Goal: Task Accomplishment & Management: Use online tool/utility

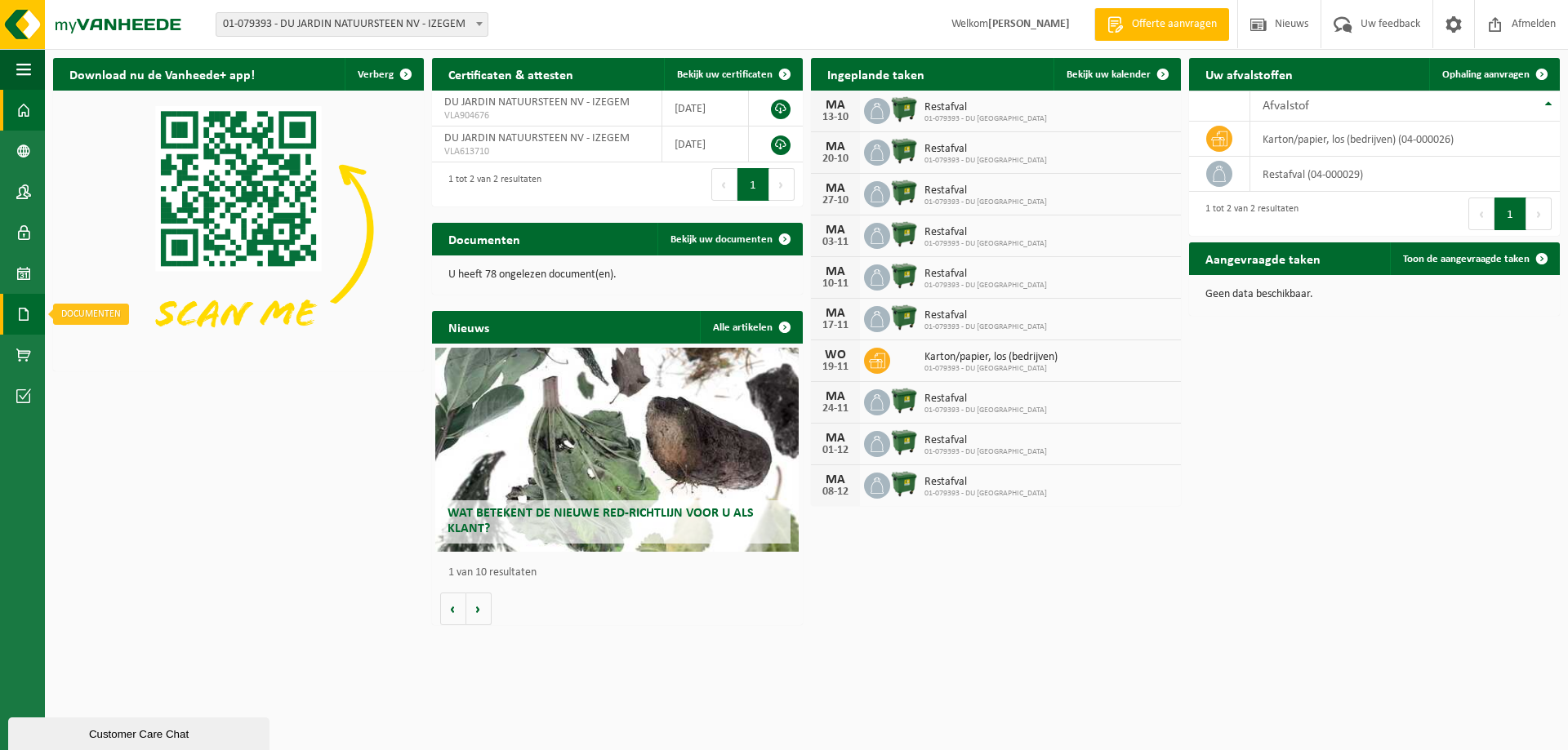
click at [26, 308] on span at bounding box center [23, 314] width 15 height 41
click at [128, 315] on span "Facturen" at bounding box center [116, 314] width 44 height 31
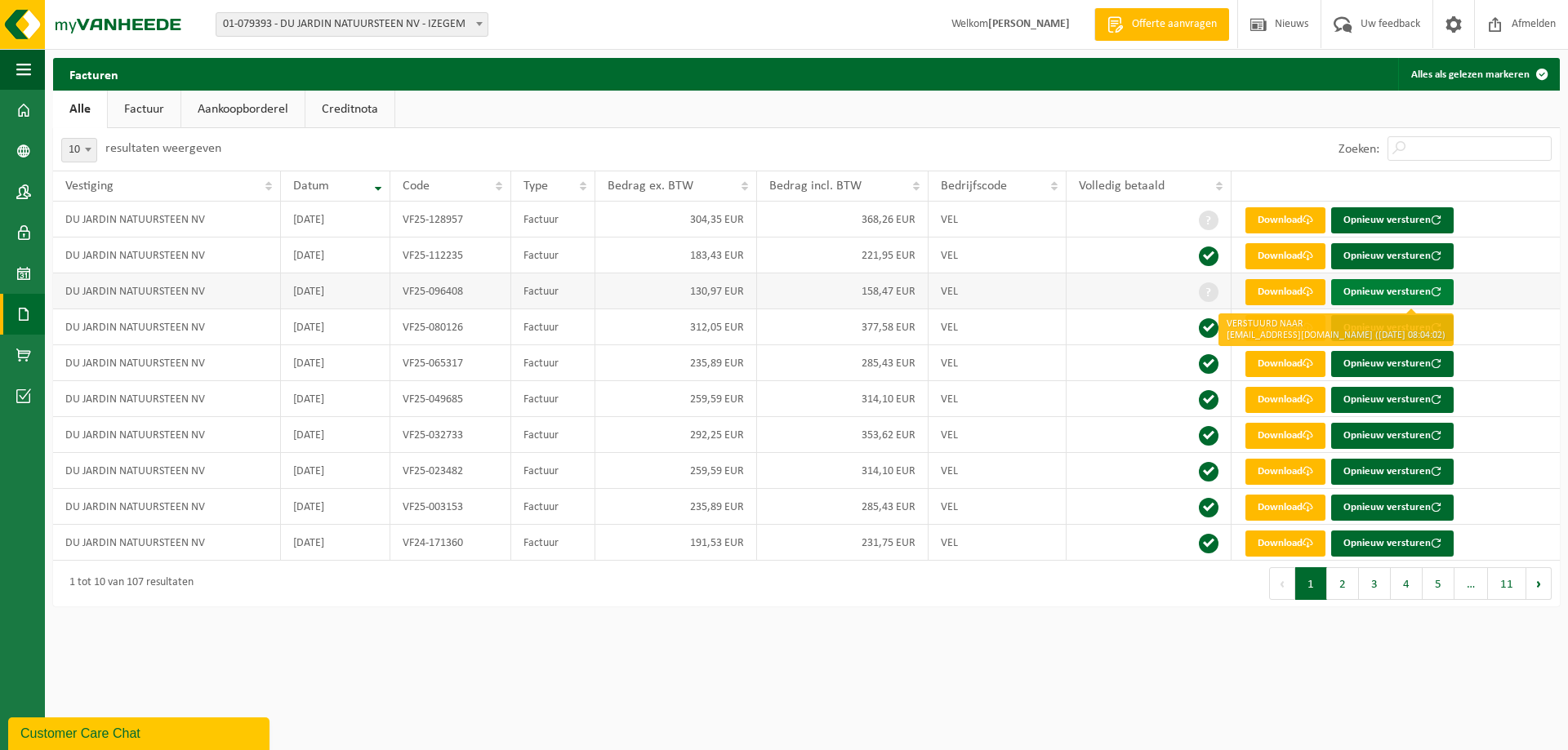
click at [1374, 294] on button "Opnieuw versturen" at bounding box center [1392, 292] width 123 height 26
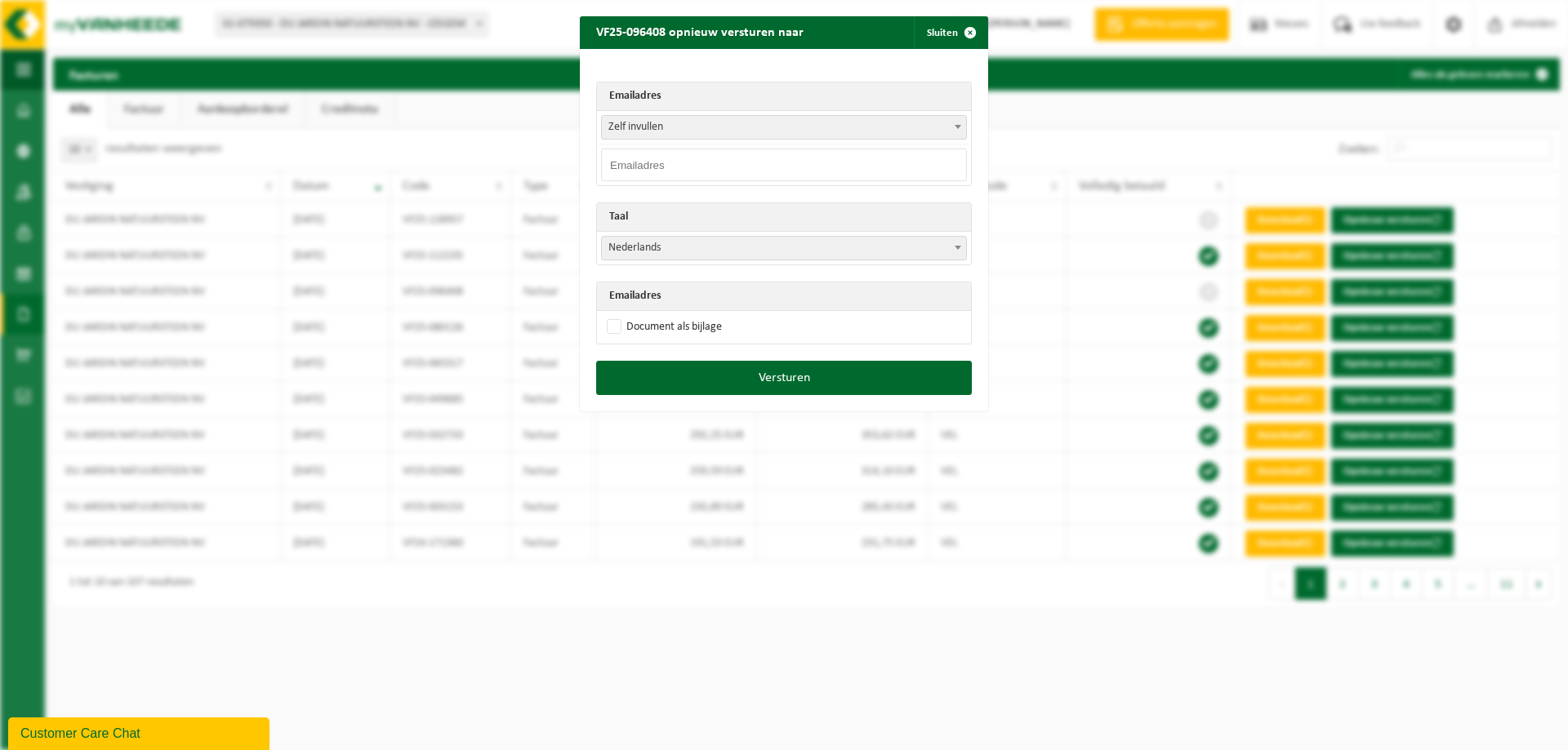
click at [637, 173] on input "email" at bounding box center [784, 165] width 365 height 33
type input "bart@natuursteen-dujardin.be"
drag, startPoint x: 606, startPoint y: 322, endPoint x: 613, endPoint y: 337, distance: 16.6
click at [606, 324] on label "Document als bijlage" at bounding box center [662, 327] width 118 height 24
click at [606, 315] on input "Document als bijlage" at bounding box center [804, 314] width 408 height 1
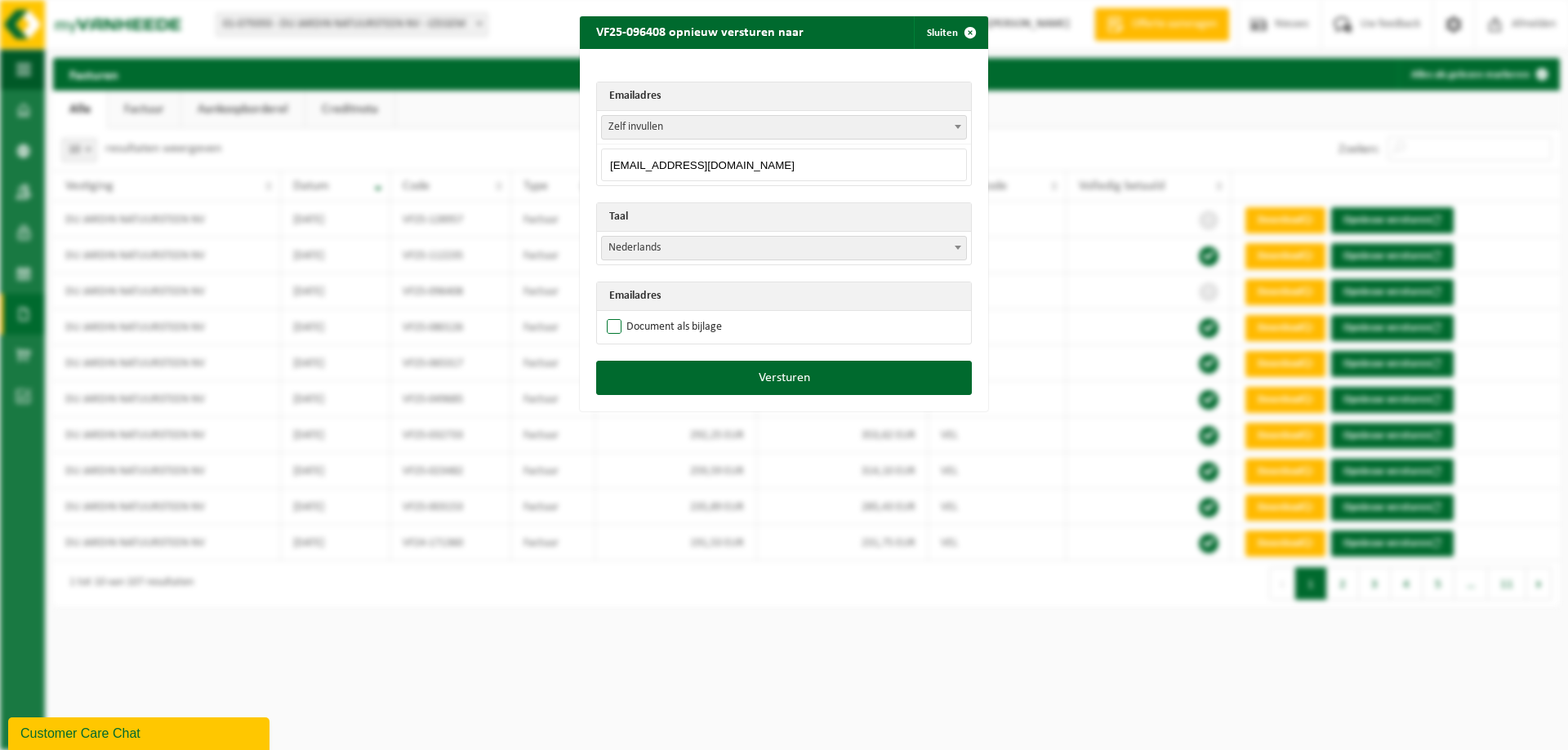
checkbox input "true"
click at [741, 386] on button "Versturen" at bounding box center [784, 377] width 376 height 34
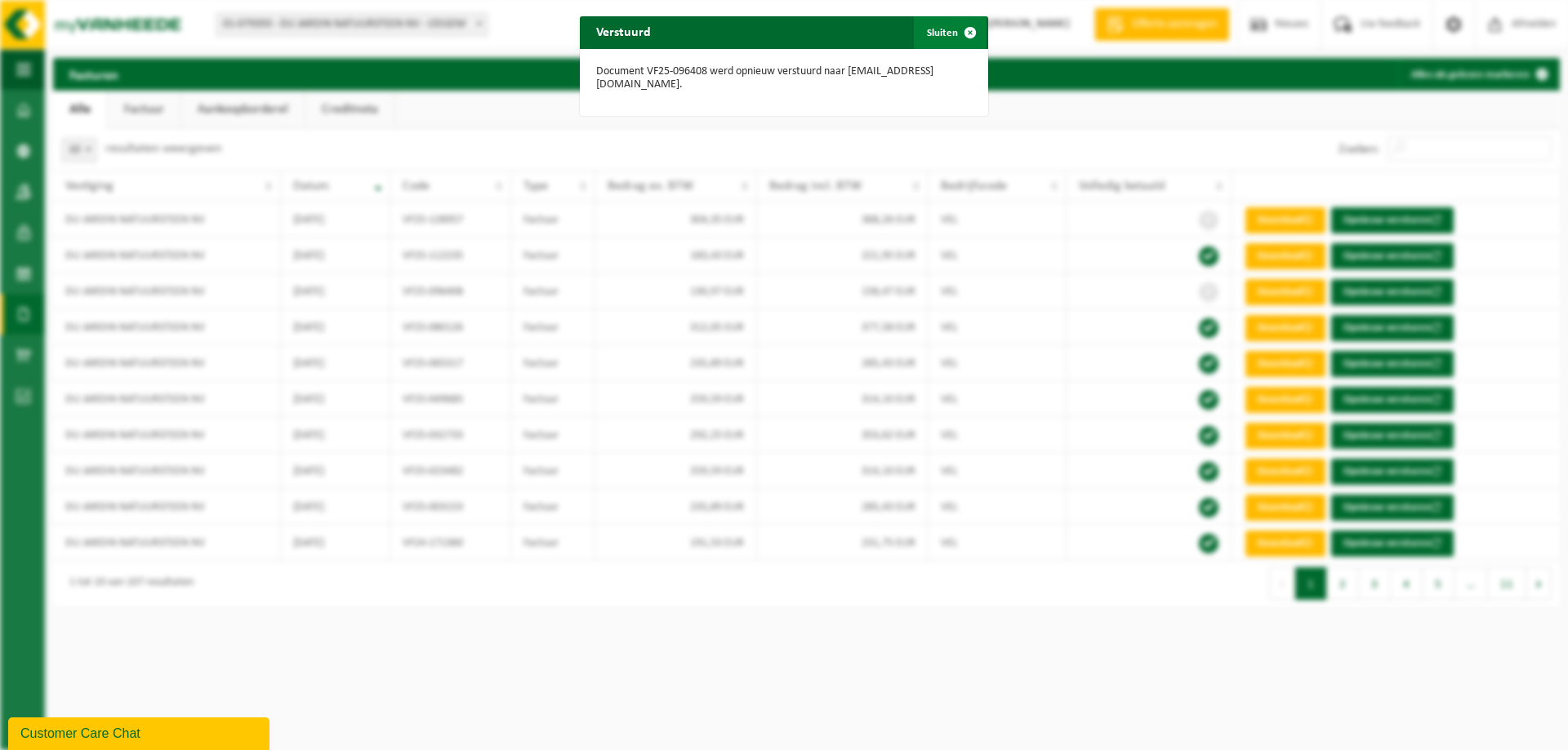
click at [955, 31] on span "button" at bounding box center [971, 33] width 33 height 33
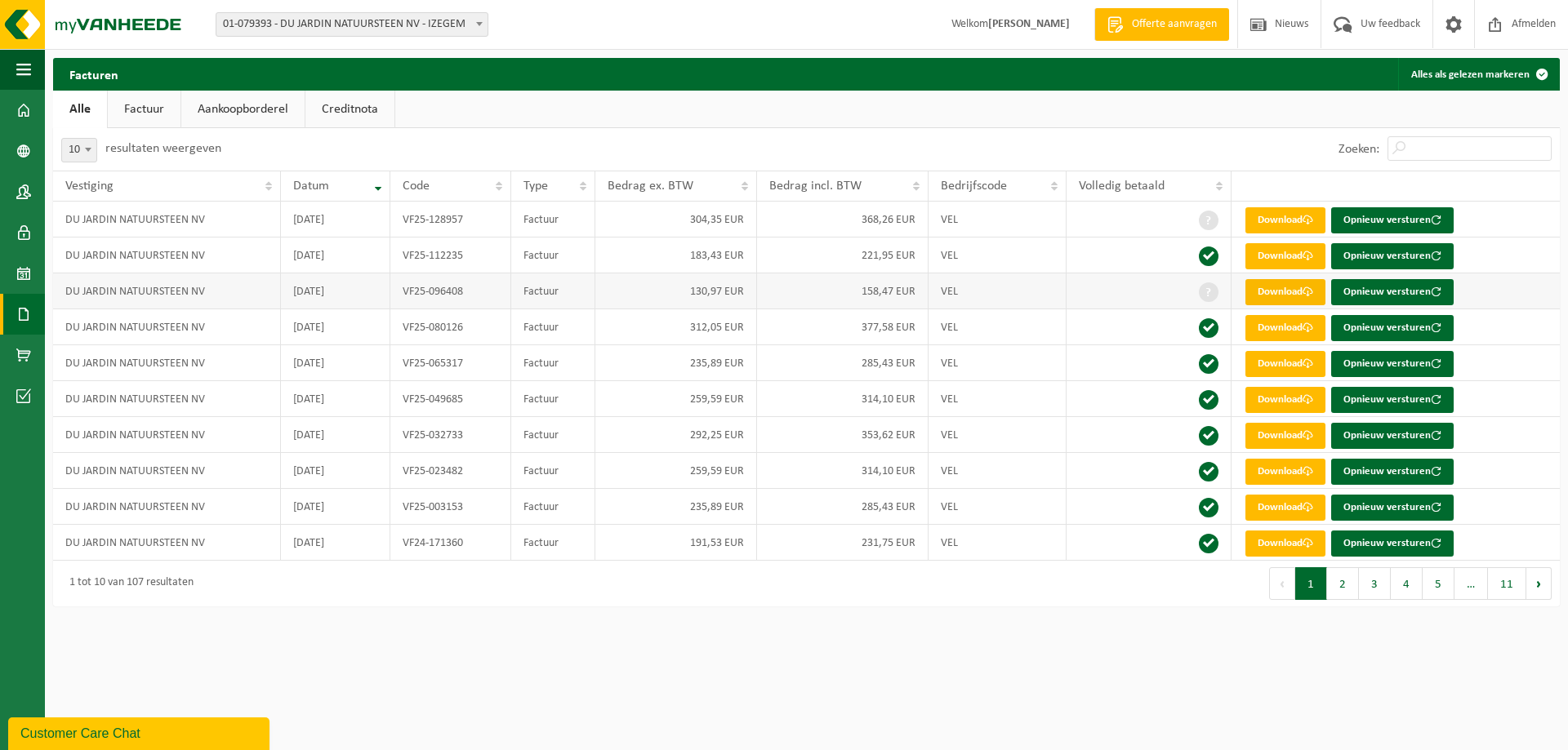
click at [1271, 290] on link "Download" at bounding box center [1285, 292] width 80 height 26
